Goal: Check status: Check status

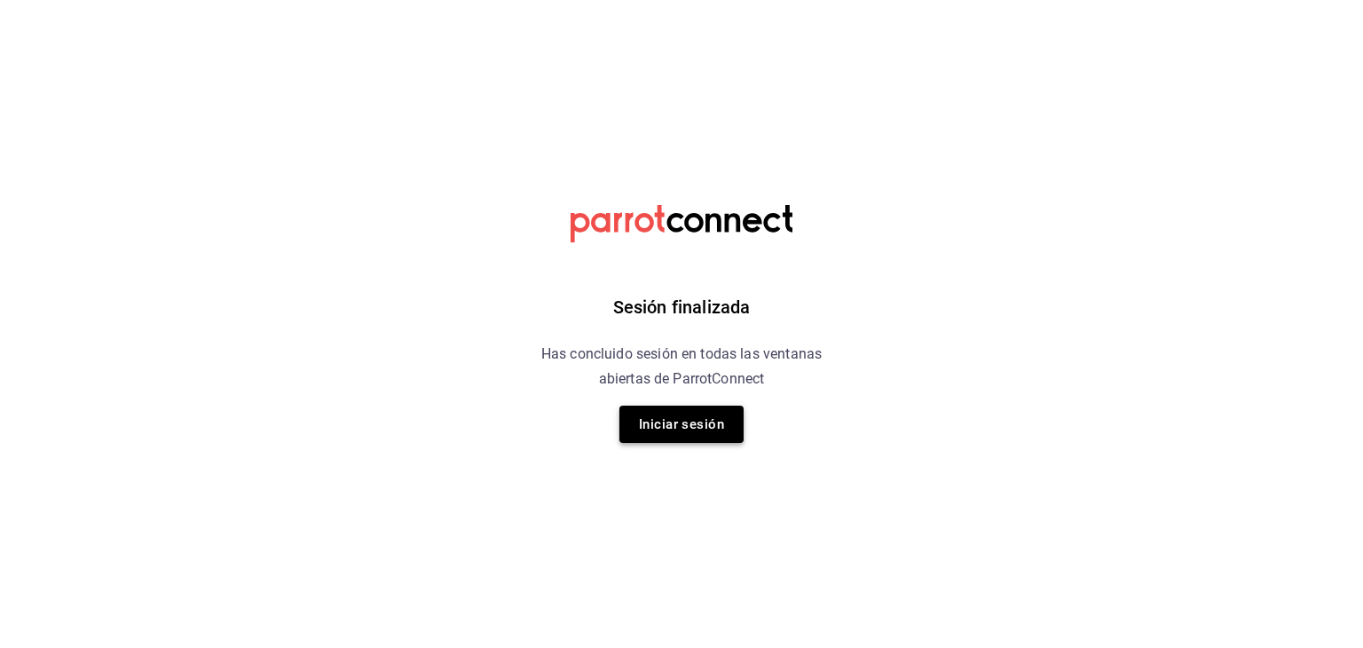
click at [682, 429] on button "Iniciar sesión" at bounding box center [681, 424] width 124 height 37
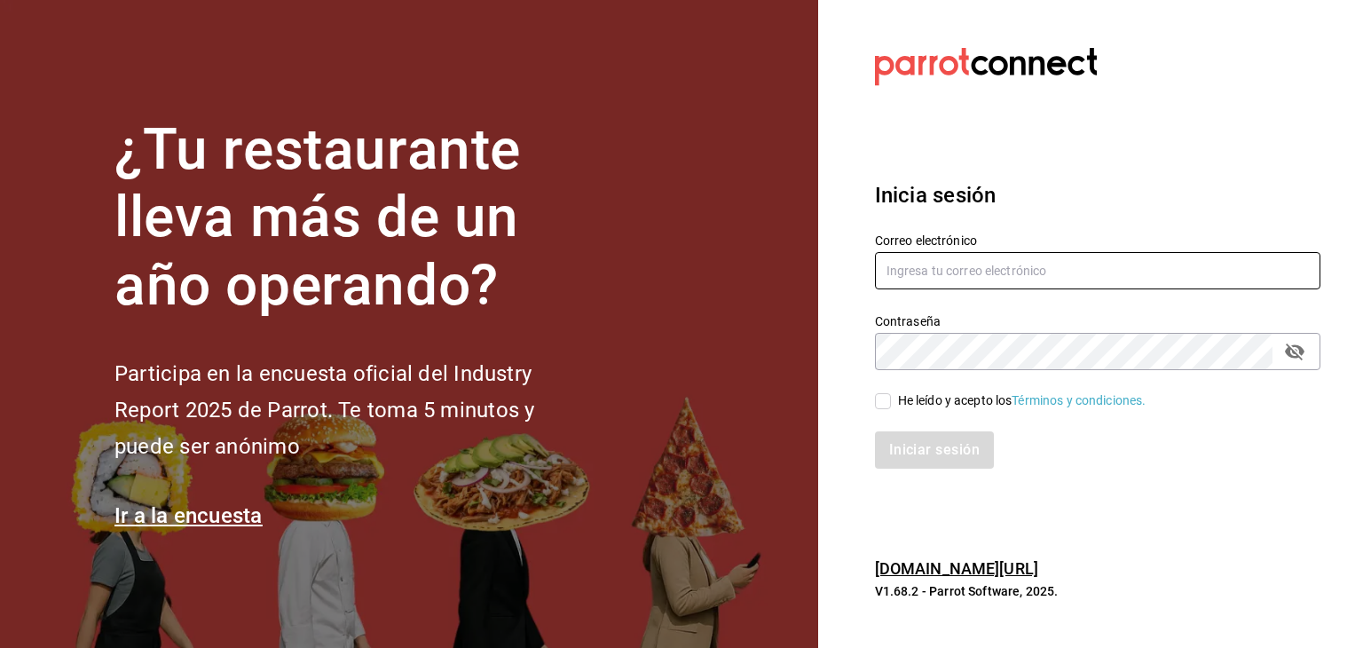
type input "alejandro@otsgroup.com.mx"
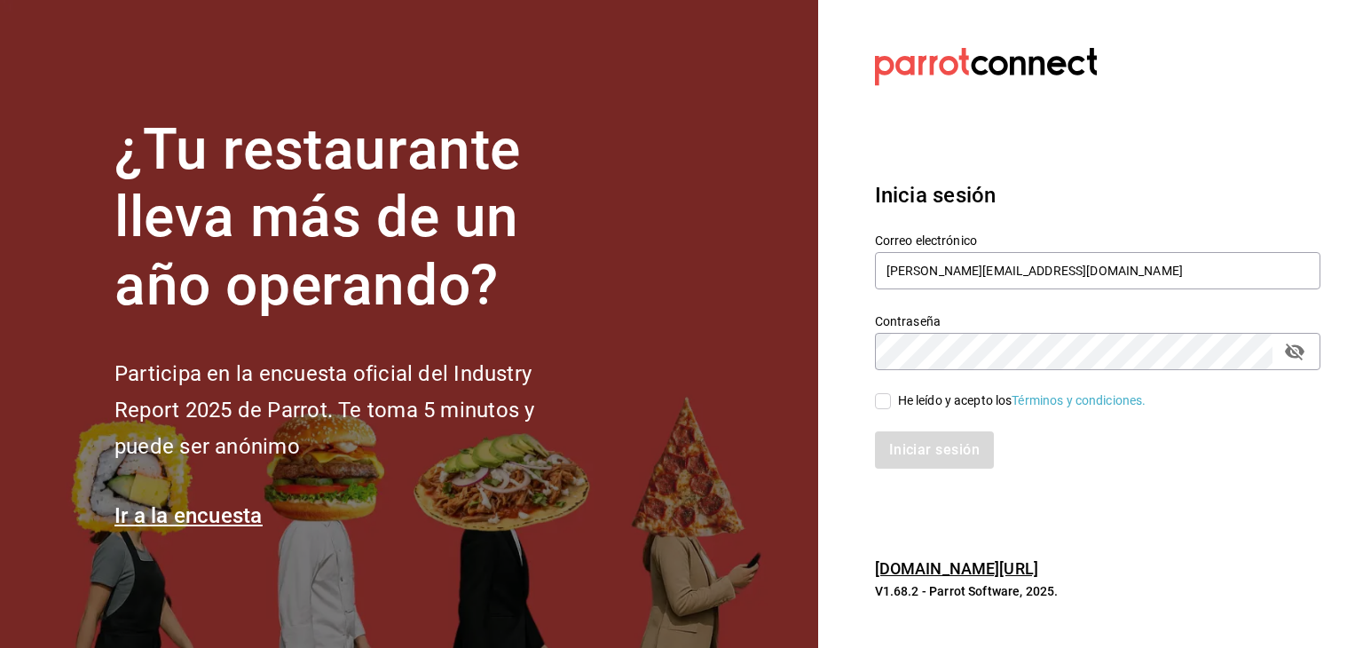
click at [882, 406] on input "He leído y acepto los Términos y condiciones." at bounding box center [883, 401] width 16 height 16
checkbox input "true"
click at [911, 446] on button "Iniciar sesión" at bounding box center [935, 449] width 121 height 37
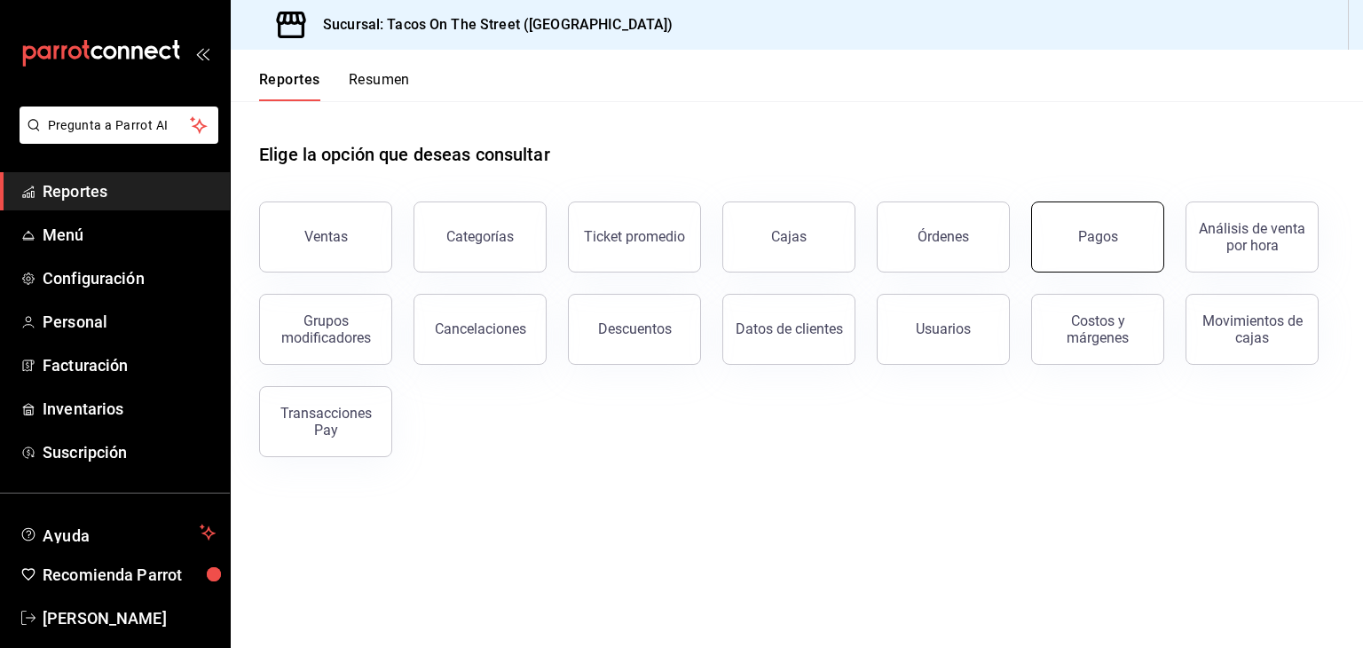
click at [1077, 241] on button "Pagos" at bounding box center [1097, 236] width 133 height 71
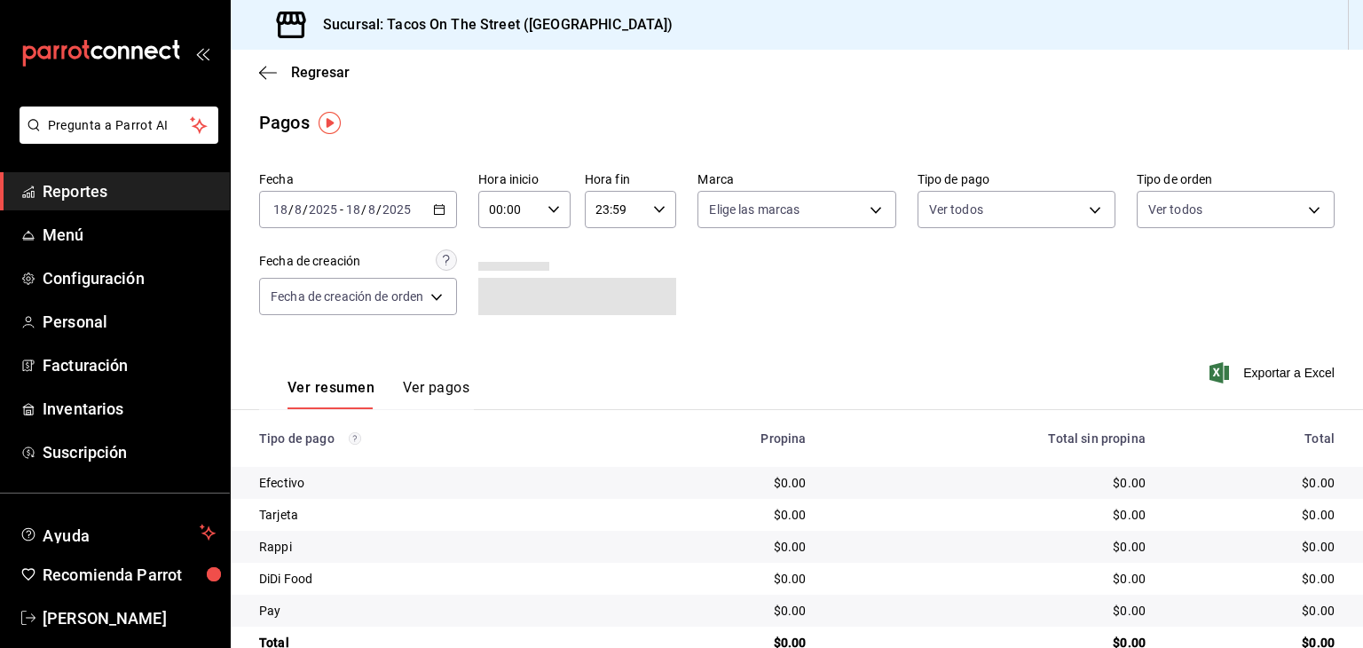
click at [447, 211] on div "2025-08-18 18 / 8 / 2025 - 2025-08-18 18 / 8 / 2025" at bounding box center [358, 209] width 198 height 37
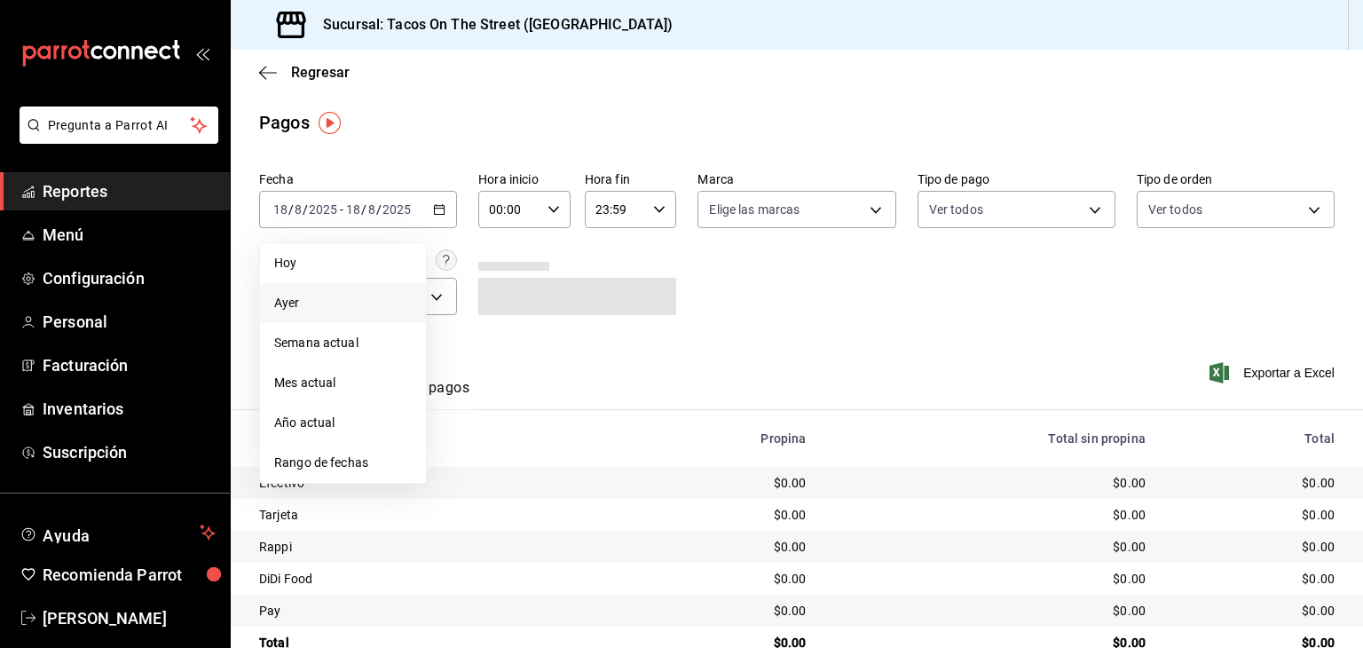
click at [352, 301] on span "Ayer" at bounding box center [343, 303] width 138 height 19
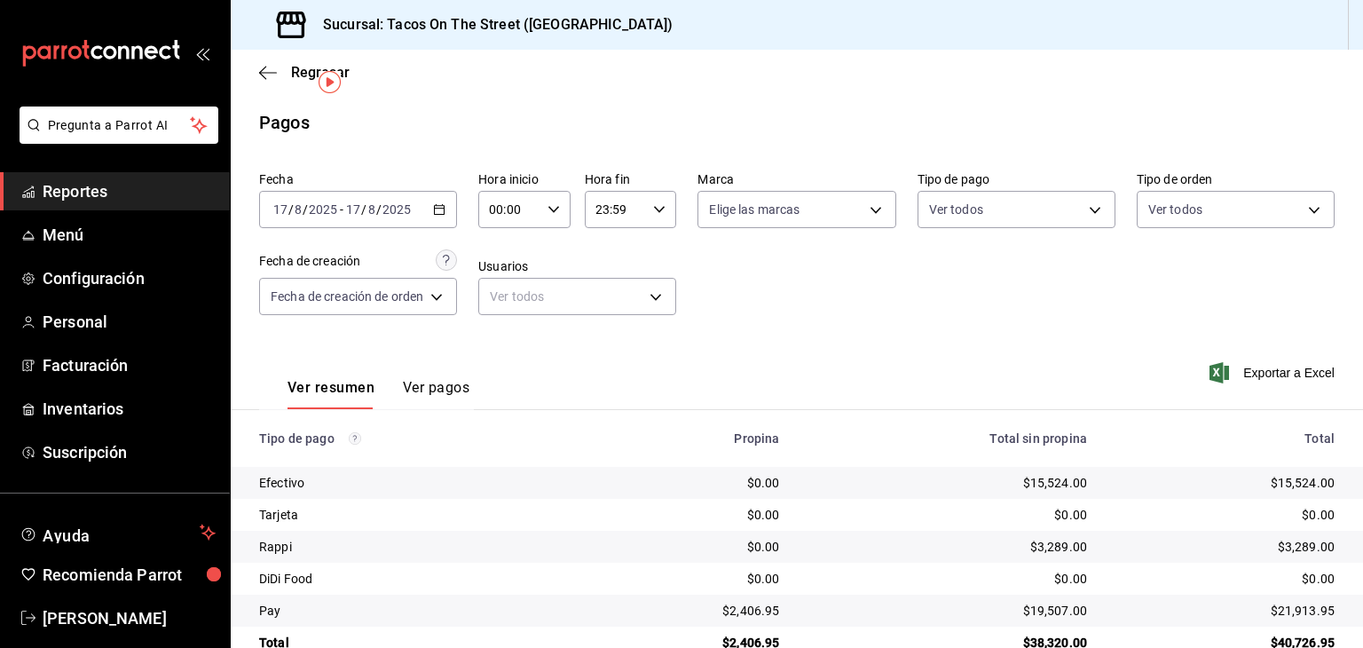
scroll to position [40, 0]
